Goal: Transaction & Acquisition: Purchase product/service

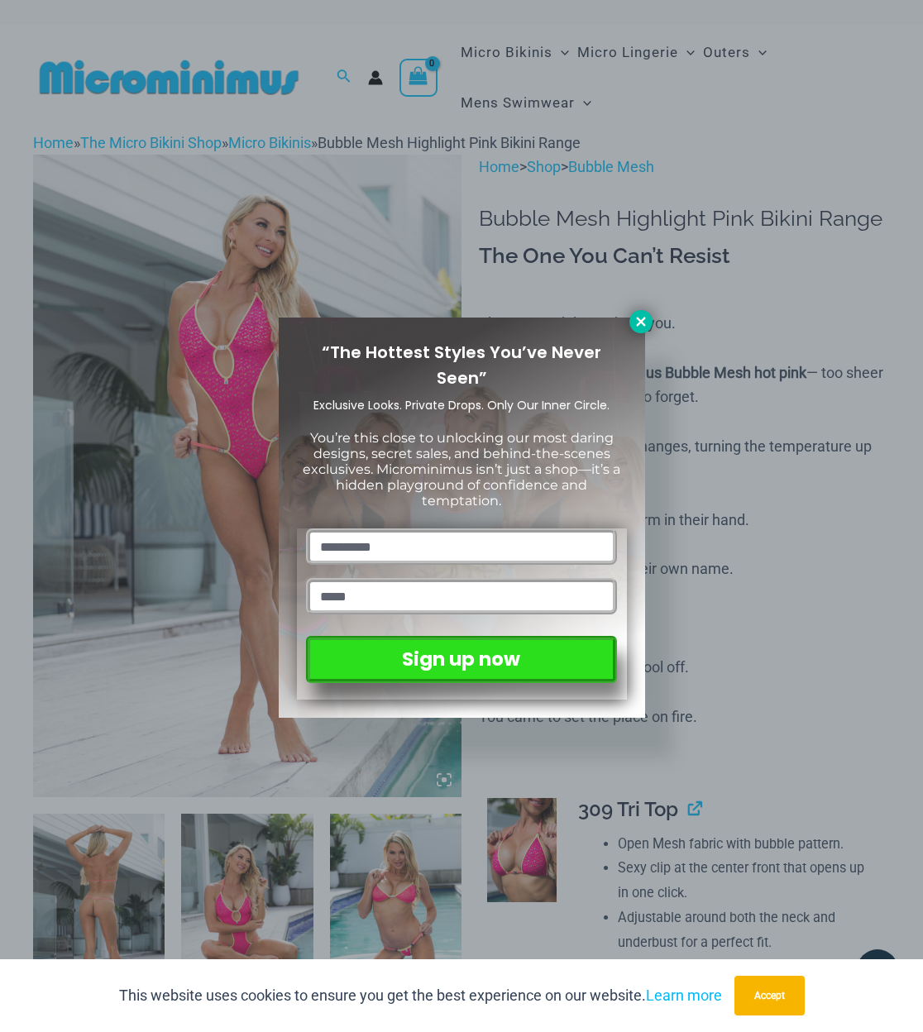
click at [642, 323] on icon at bounding box center [640, 321] width 9 height 9
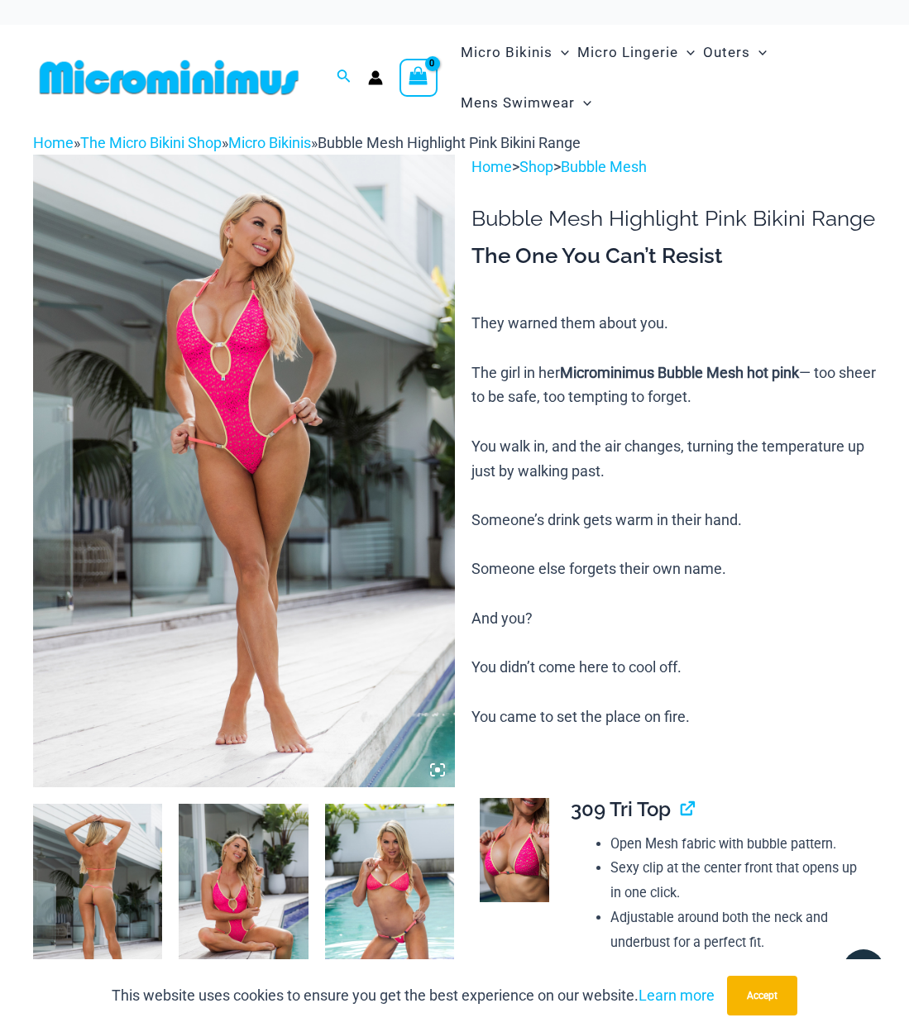
click at [227, 333] on img at bounding box center [244, 471] width 422 height 632
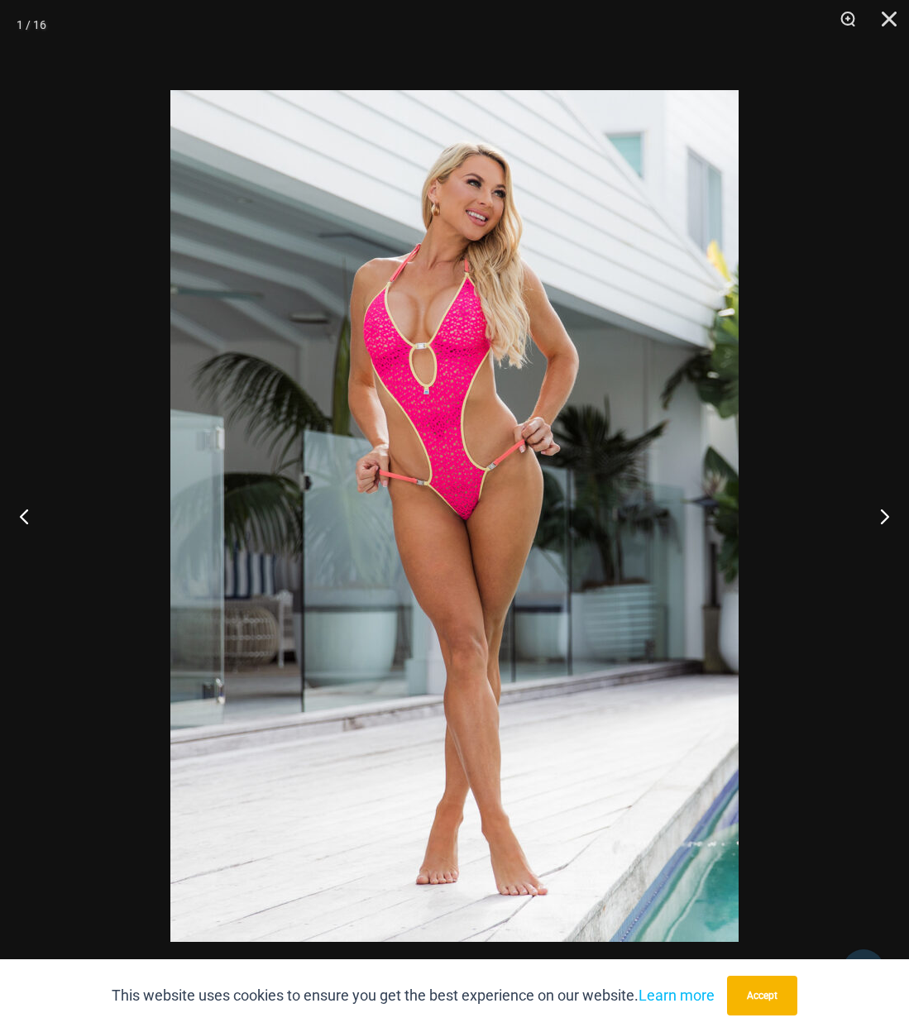
click at [897, 147] on div at bounding box center [454, 516] width 909 height 1032
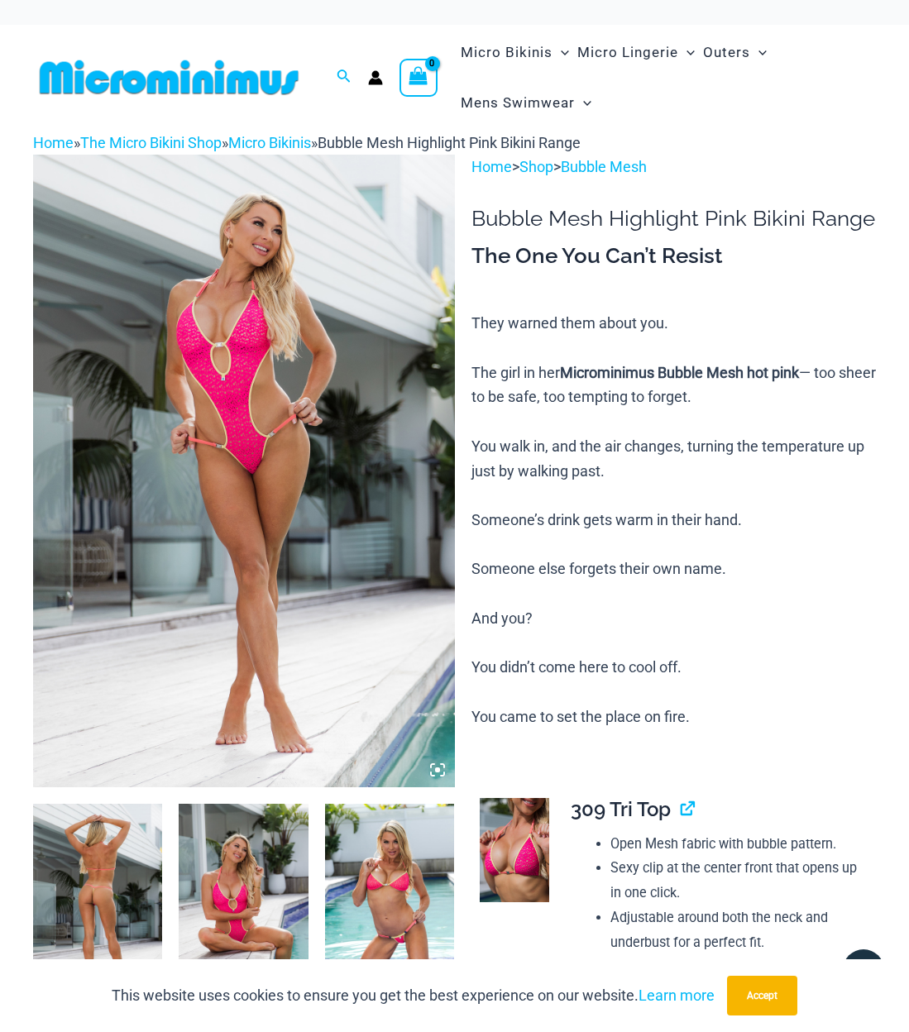
click at [256, 356] on img at bounding box center [244, 471] width 422 height 632
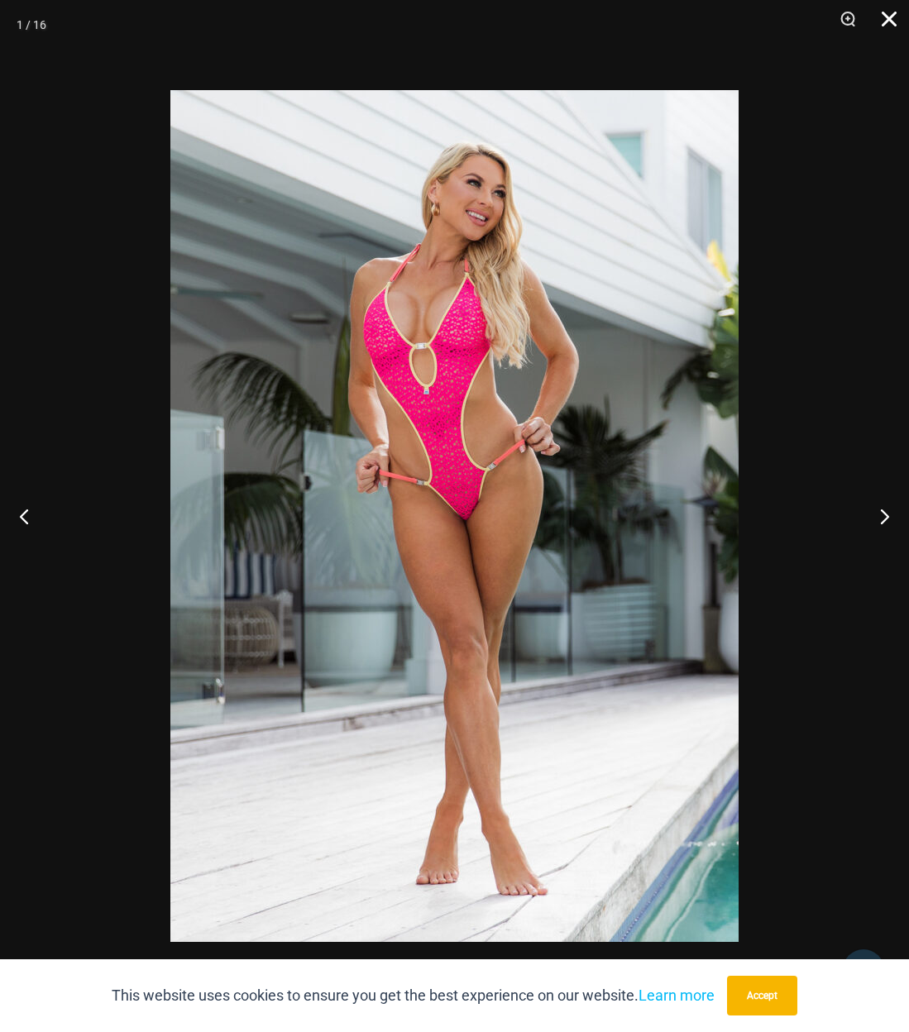
click at [895, 20] on button "Close" at bounding box center [883, 25] width 41 height 50
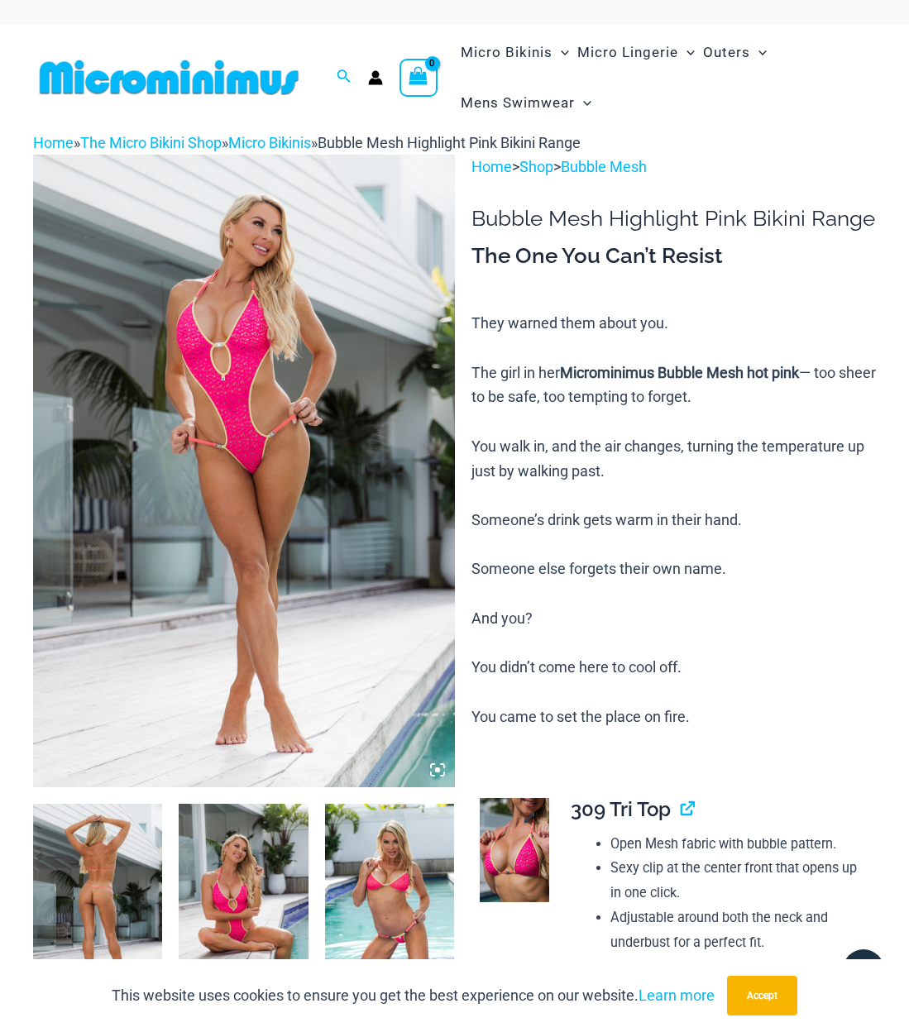
click at [510, 798] on img at bounding box center [514, 850] width 69 height 104
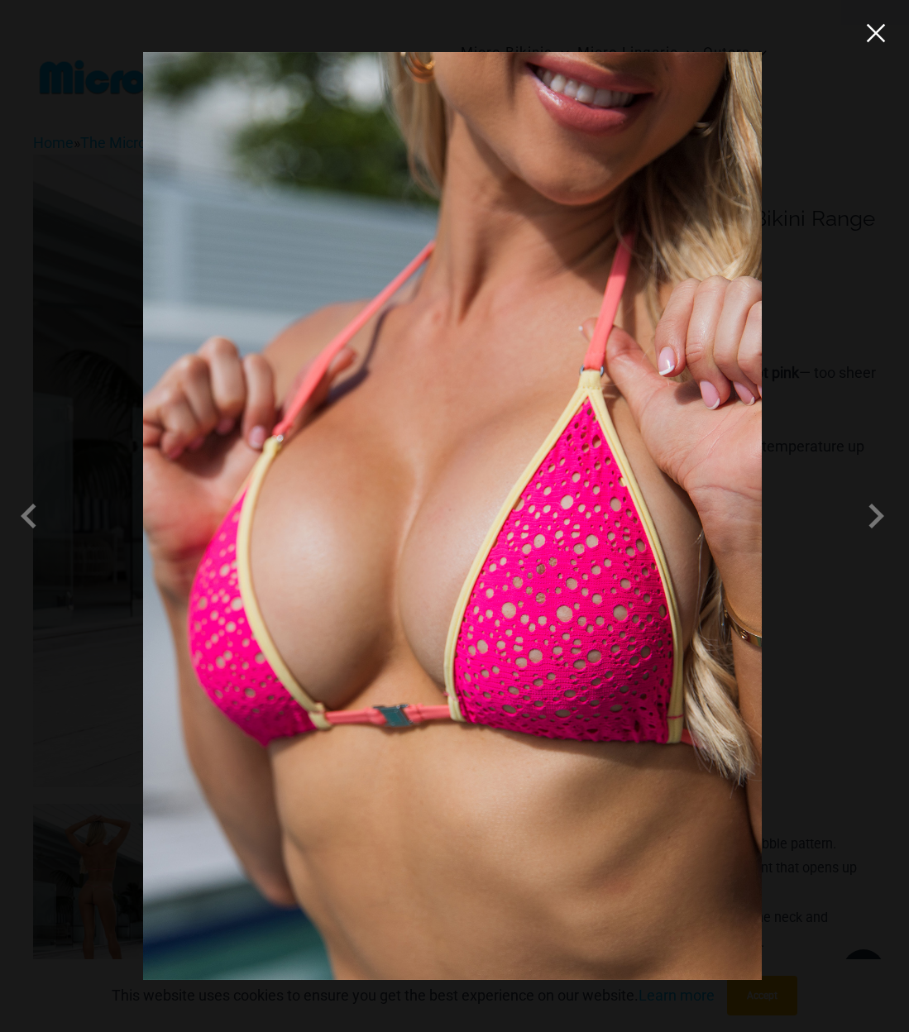
click at [887, 39] on button "Close" at bounding box center [875, 33] width 25 height 25
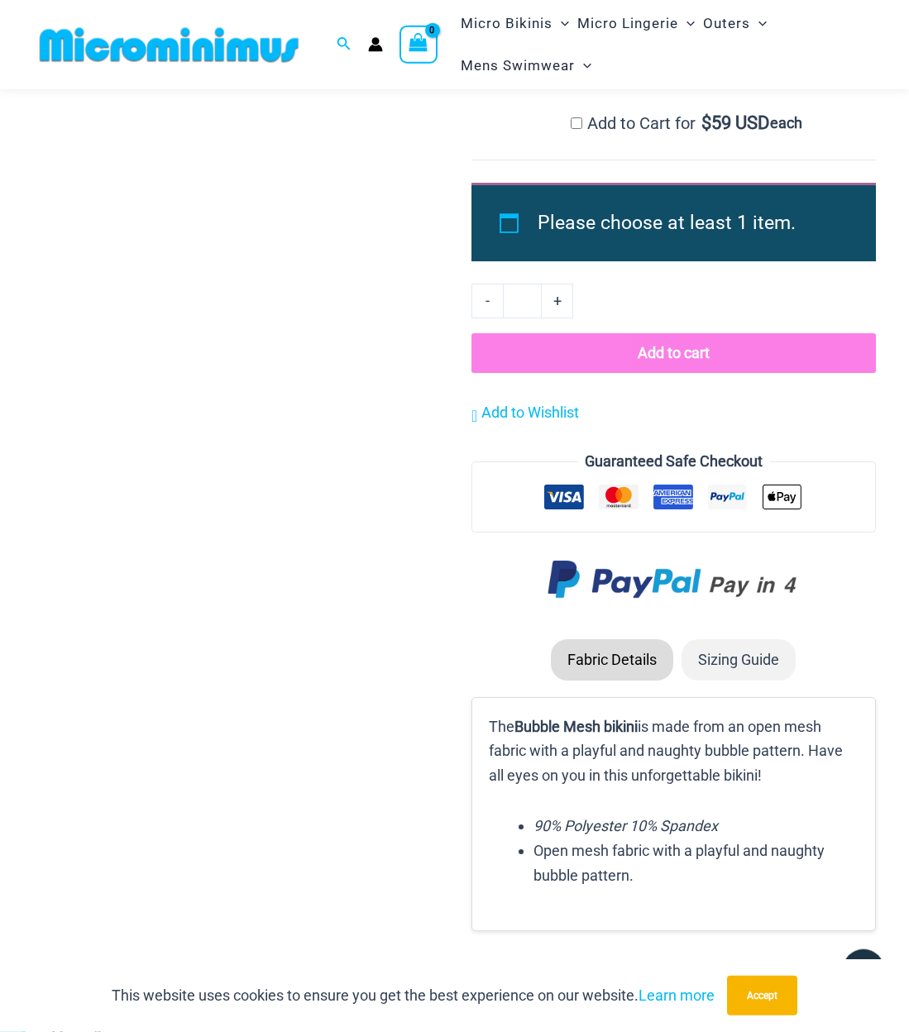
scroll to position [2369, 0]
